Goal: Task Accomplishment & Management: Manage account settings

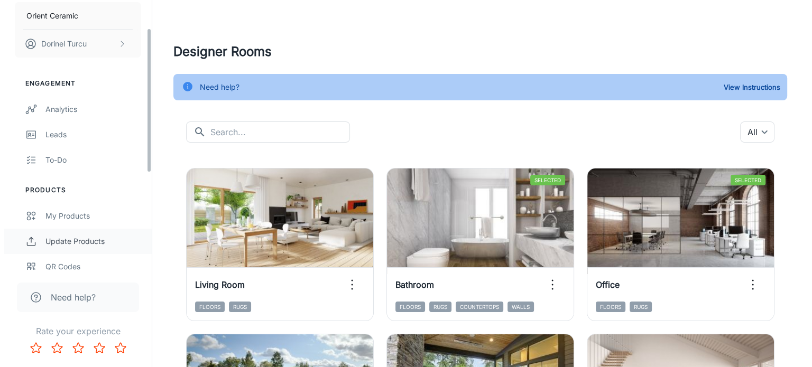
scroll to position [53, 0]
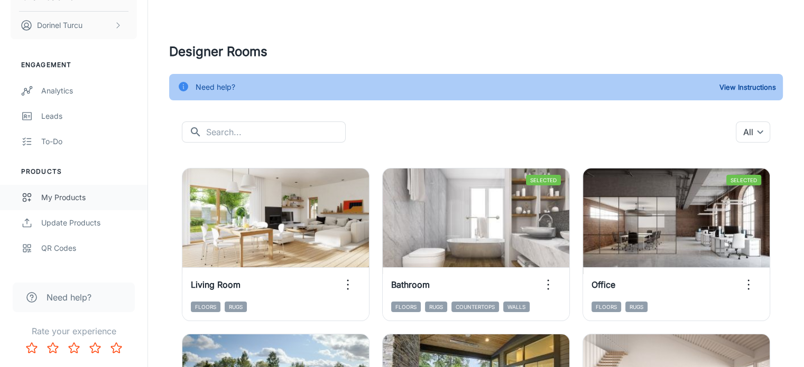
click at [71, 198] on div "My Products" at bounding box center [89, 198] width 96 height 12
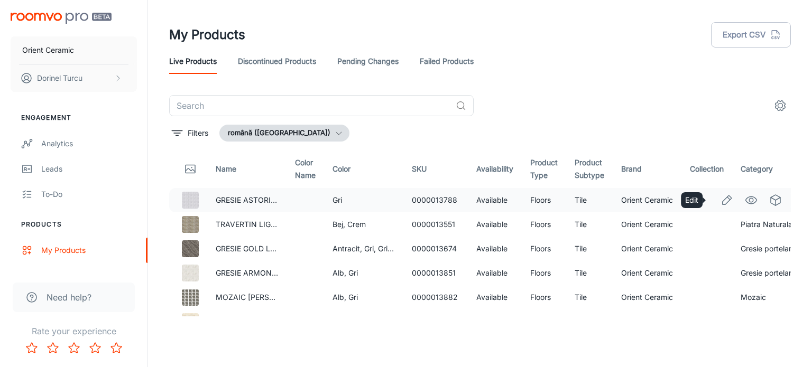
click at [723, 204] on icon "Edit" at bounding box center [727, 200] width 9 height 9
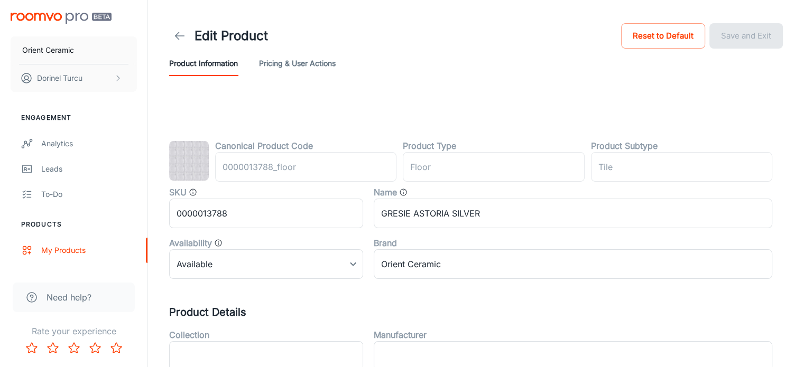
type input "podea"
type input "Gresie"
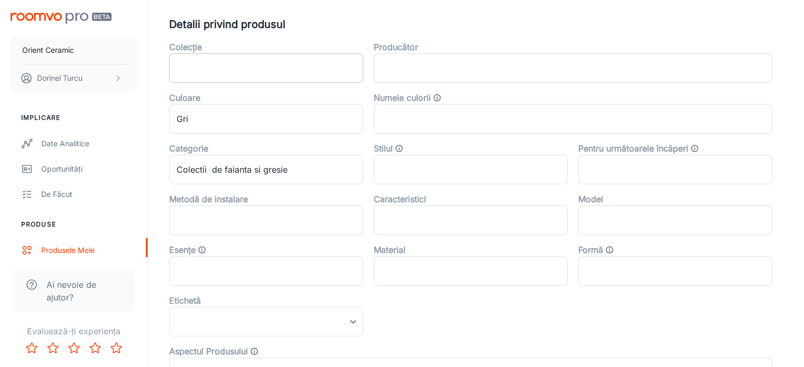
scroll to position [264, 0]
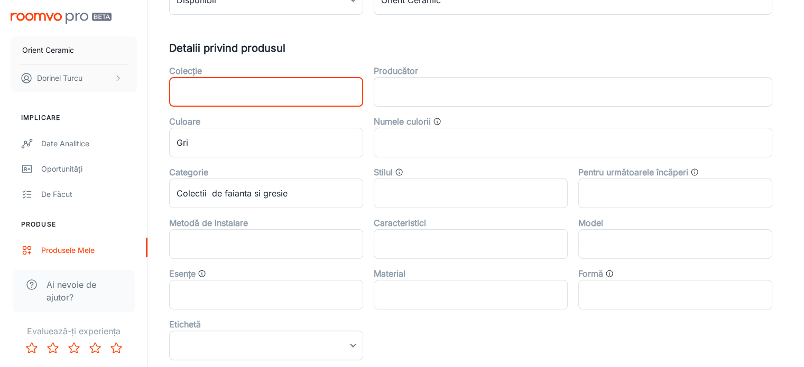
click at [216, 91] on input "text" at bounding box center [266, 92] width 194 height 30
click at [417, 96] on input "text" at bounding box center [573, 92] width 399 height 30
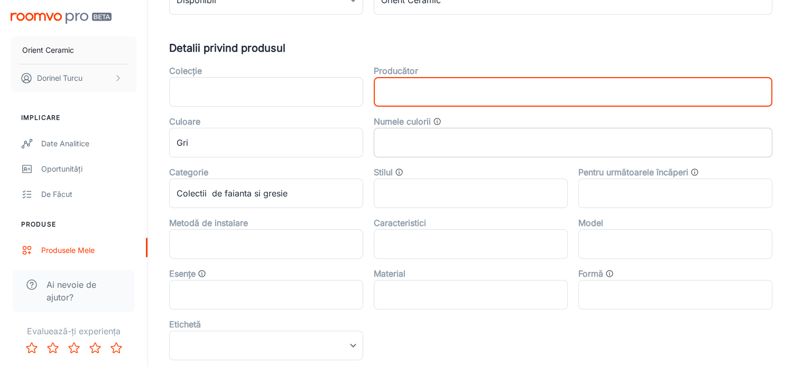
click at [435, 146] on input "text" at bounding box center [573, 143] width 399 height 30
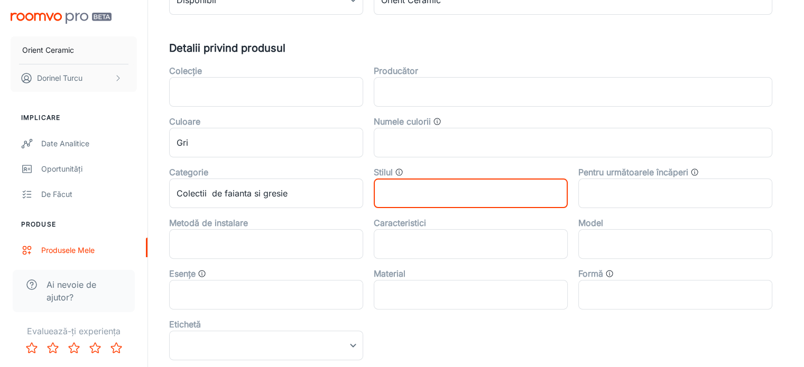
click at [429, 194] on input "text" at bounding box center [471, 194] width 194 height 30
click at [626, 192] on input "text" at bounding box center [675, 194] width 194 height 30
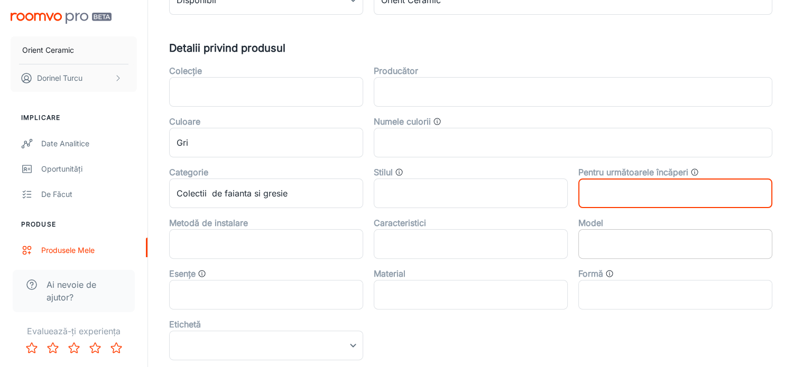
click at [627, 242] on input "text" at bounding box center [675, 244] width 194 height 30
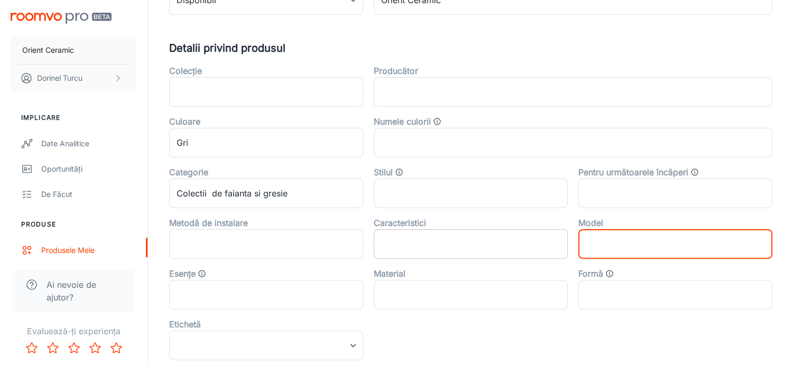
click at [478, 249] on input "text" at bounding box center [471, 244] width 194 height 30
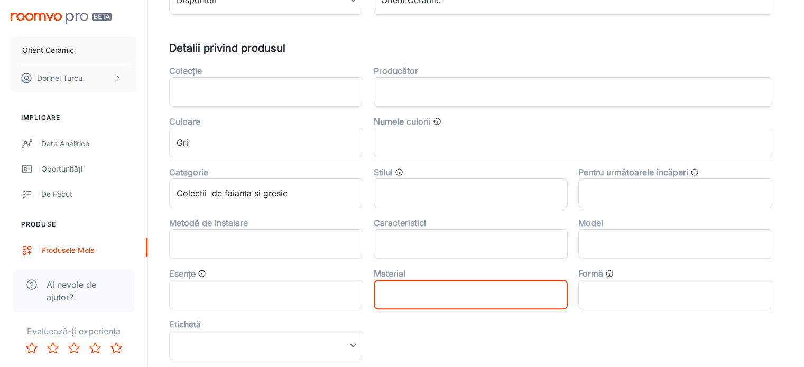
click at [465, 297] on input "text" at bounding box center [471, 295] width 194 height 30
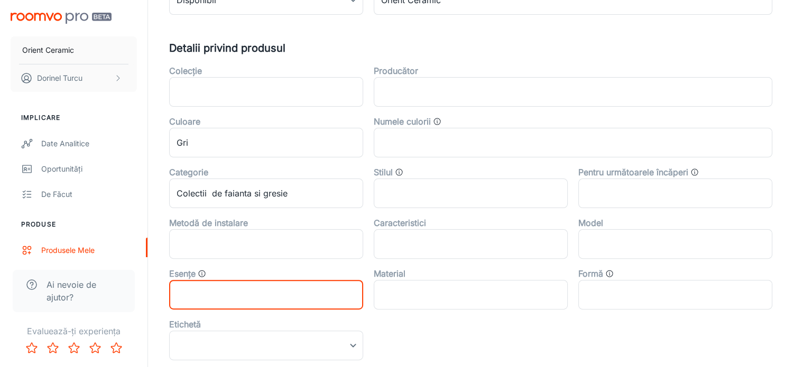
click at [311, 301] on input "text" at bounding box center [266, 295] width 194 height 30
click at [282, 246] on input "text" at bounding box center [266, 244] width 194 height 30
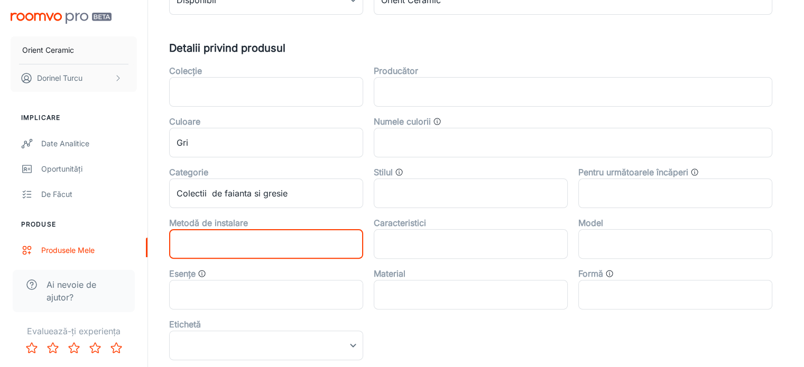
click at [394, 171] on div "Stilul" at bounding box center [471, 172] width 194 height 13
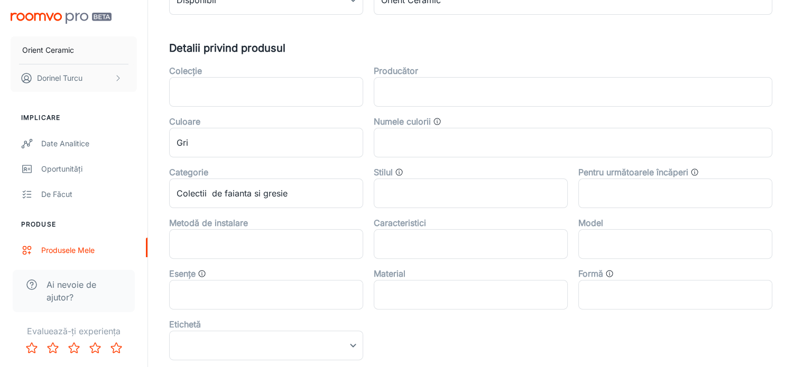
click at [399, 172] on icon "Stilul produsului, cum ar fi „Tradițional” sau „Minimalist”" at bounding box center [399, 172] width 8 height 8
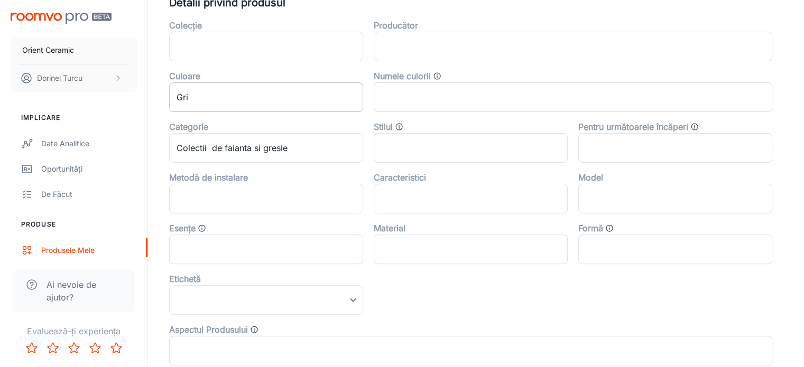
scroll to position [317, 0]
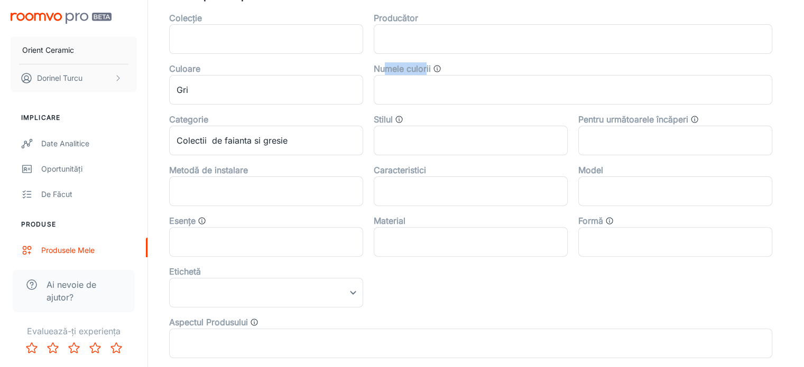
drag, startPoint x: 383, startPoint y: 69, endPoint x: 427, endPoint y: 67, distance: 44.5
click at [427, 67] on label "Numele culorii" at bounding box center [402, 68] width 57 height 13
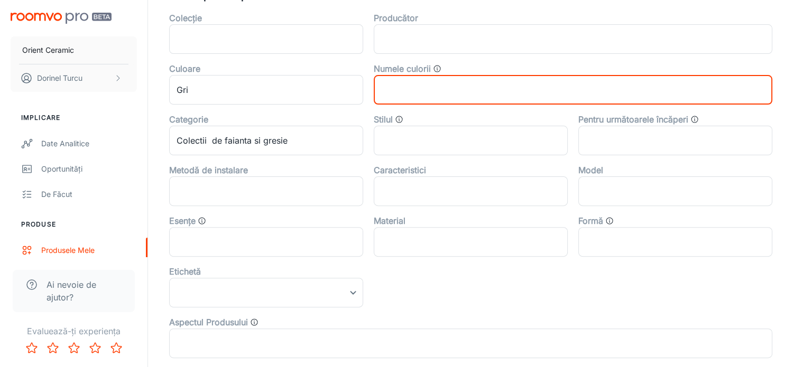
click at [486, 83] on input "text" at bounding box center [573, 90] width 399 height 30
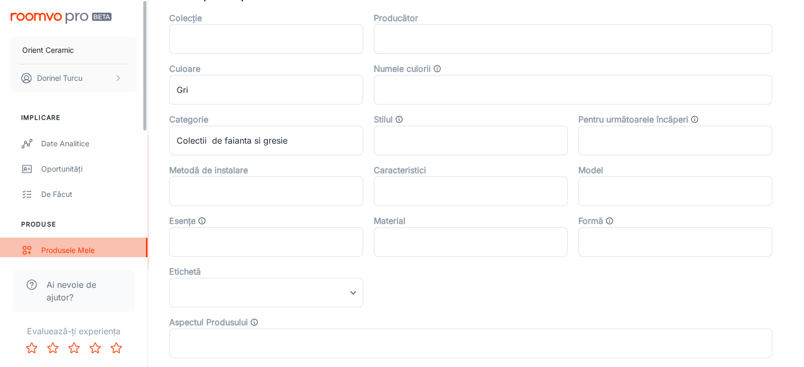
click at [63, 244] on link "Produsele mele" at bounding box center [73, 250] width 147 height 25
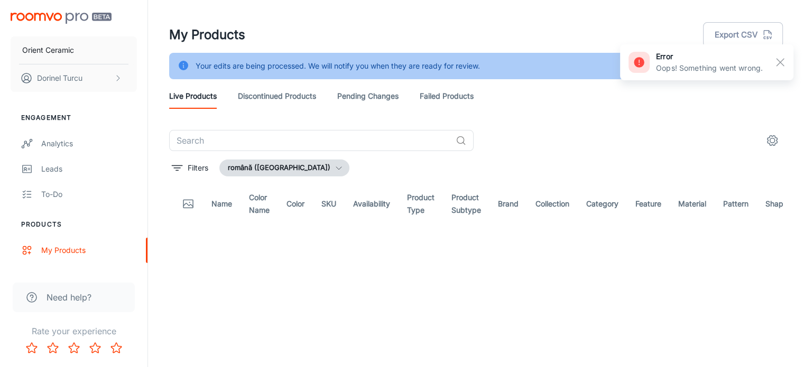
drag, startPoint x: 540, startPoint y: 125, endPoint x: 598, endPoint y: 117, distance: 59.2
click at [540, 124] on header "My Products Export CSV Your edits are being processed. We will notify you when …" at bounding box center [475, 65] width 639 height 130
click at [779, 62] on rect "button" at bounding box center [780, 62] width 13 height 13
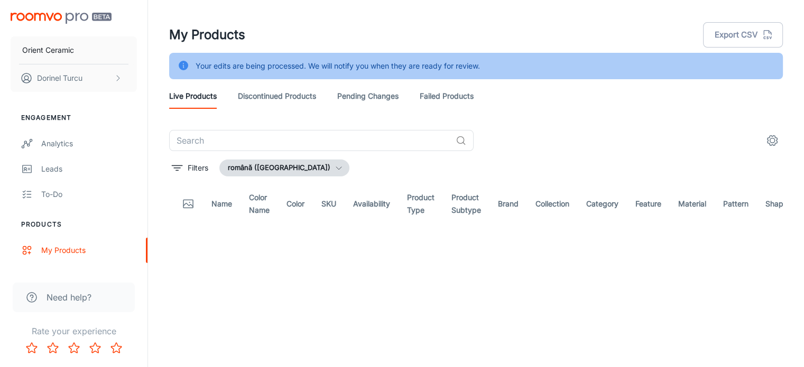
click at [383, 95] on link "Pending Changes" at bounding box center [367, 96] width 61 height 25
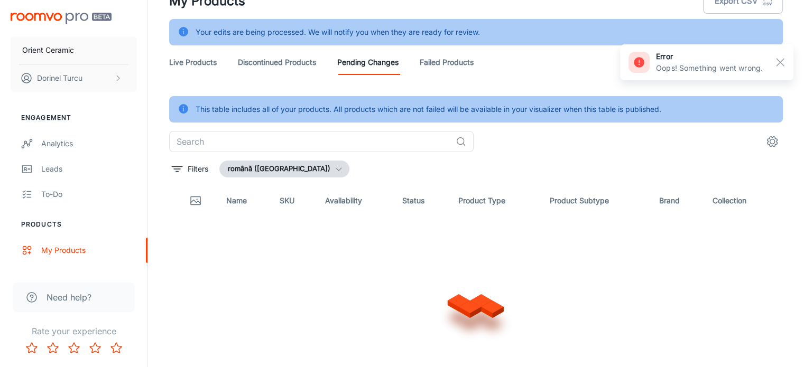
scroll to position [26, 0]
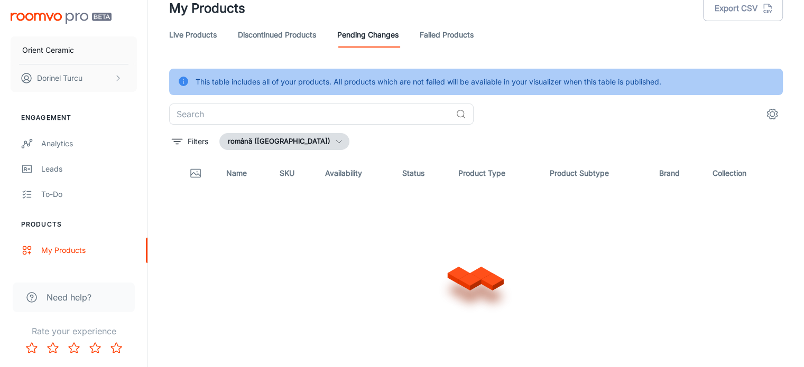
drag, startPoint x: 609, startPoint y: 135, endPoint x: 606, endPoint y: 126, distance: 9.0
click at [573, 126] on div "This table includes all of your products. All products which are not failed wil…" at bounding box center [476, 197] width 614 height 256
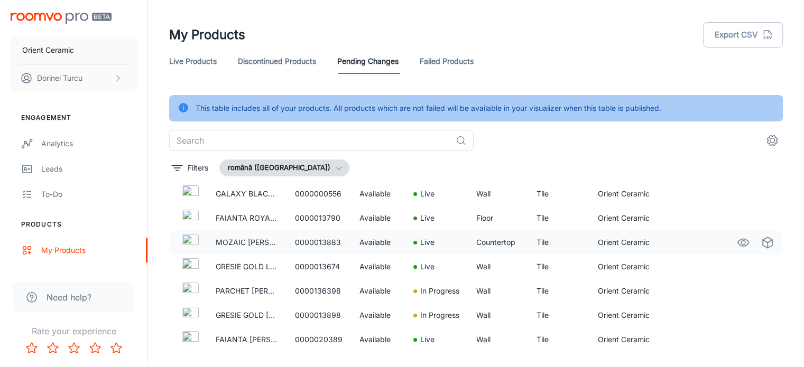
scroll to position [1262, 0]
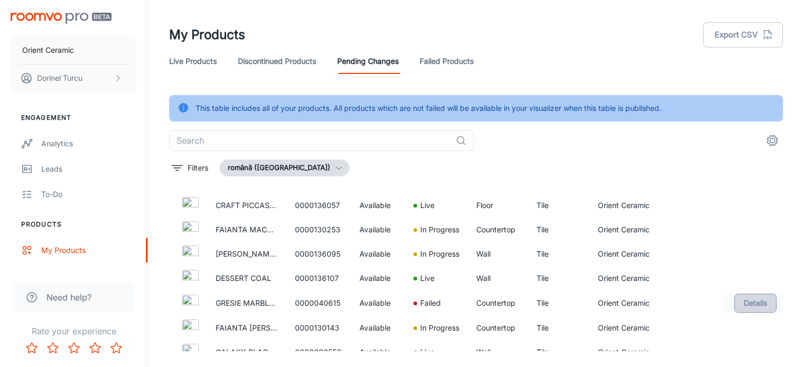
click at [738, 301] on button "Details" at bounding box center [755, 303] width 42 height 19
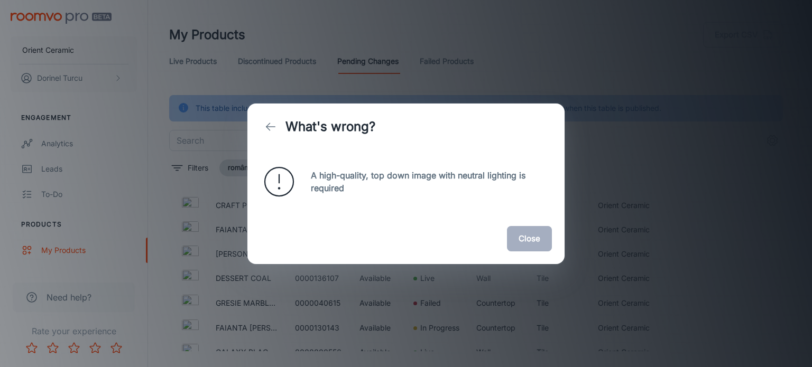
click at [530, 241] on button "Close" at bounding box center [529, 238] width 45 height 25
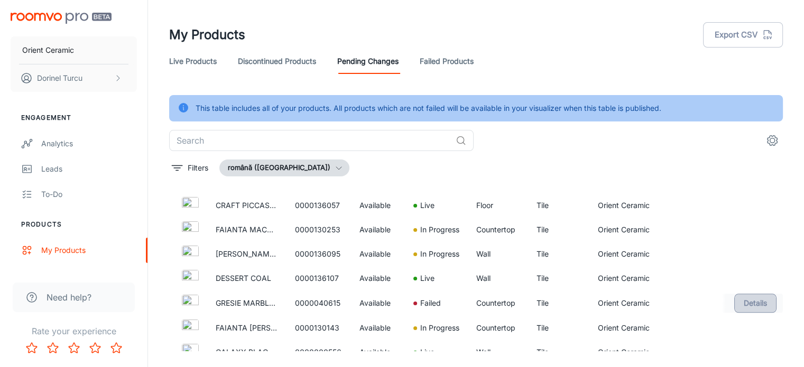
click at [751, 302] on button "Details" at bounding box center [755, 303] width 42 height 19
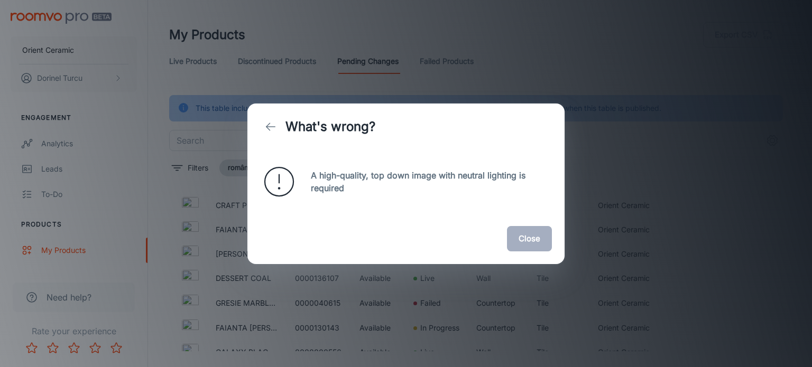
click at [526, 238] on button "Close" at bounding box center [529, 238] width 45 height 25
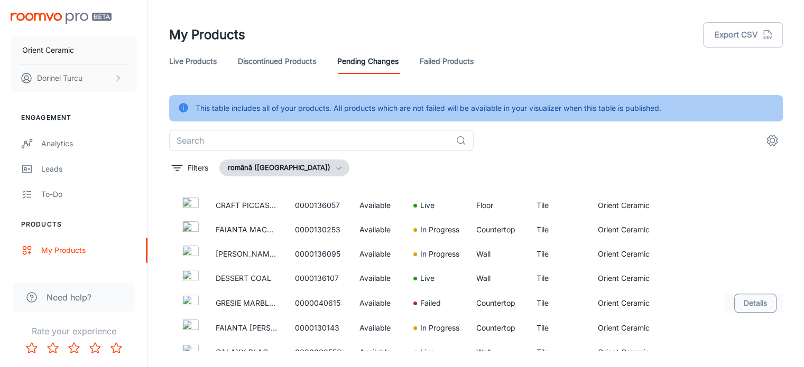
click at [751, 302] on button "Details" at bounding box center [755, 303] width 42 height 19
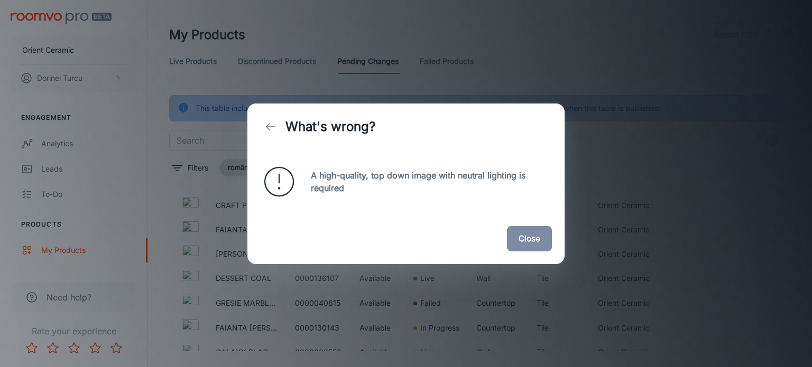
click at [545, 236] on button "Close" at bounding box center [529, 238] width 45 height 25
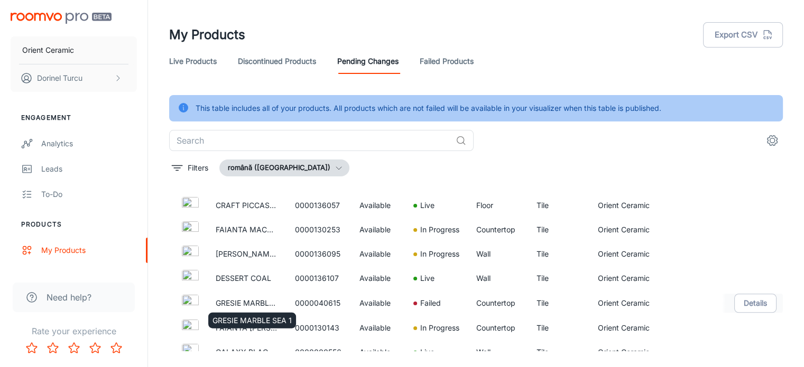
click at [260, 304] on p "GRESIE MARBLE SEA 1" at bounding box center [247, 304] width 62 height 12
copy p "GRESIE MARBLE SEA 1"
